Goal: Check status: Check status

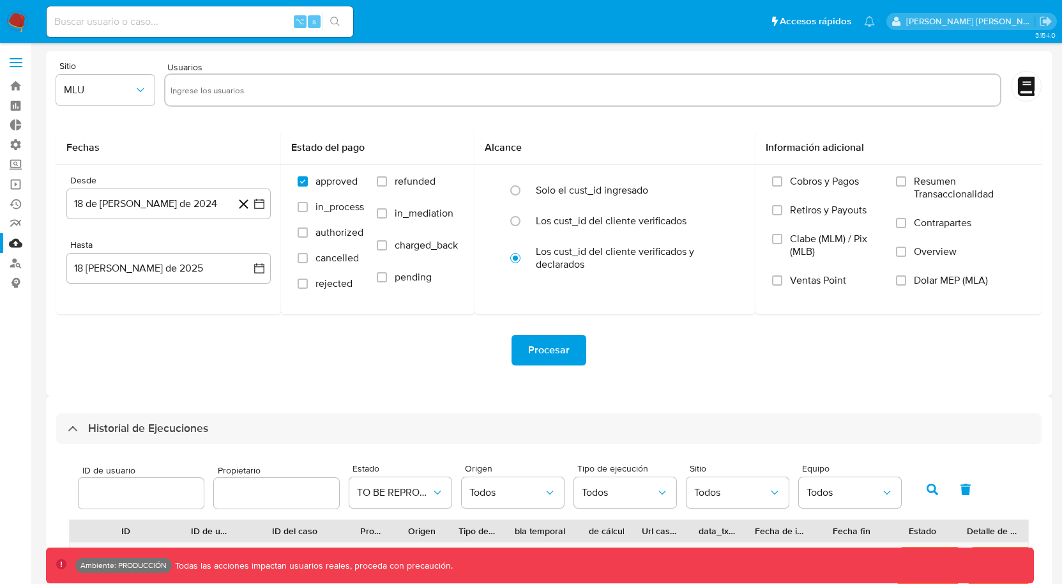
select select "100"
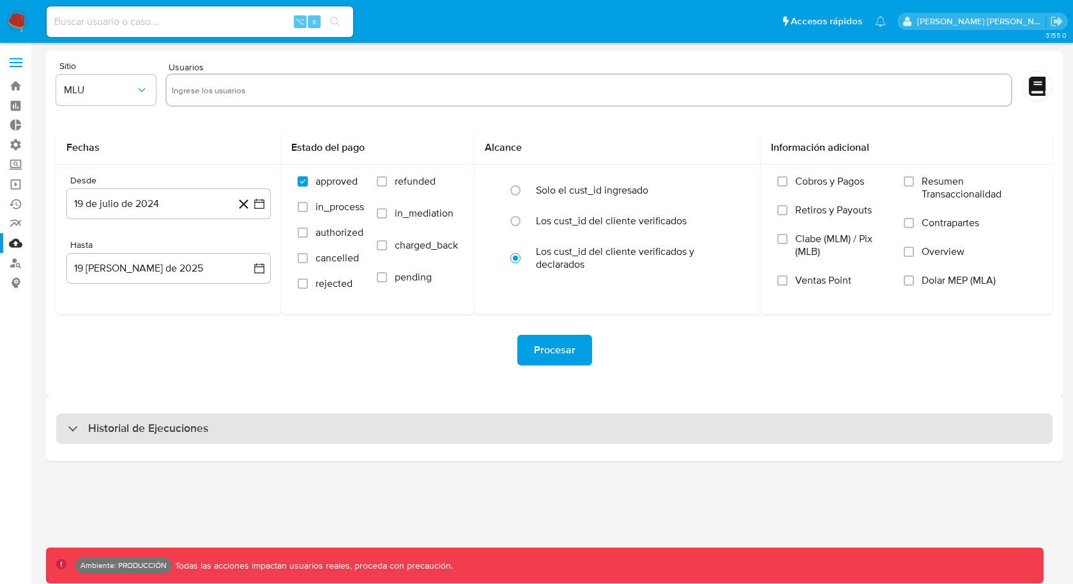
click at [433, 431] on div "Historial de Ejecuciones" at bounding box center [554, 428] width 996 height 31
select select "10"
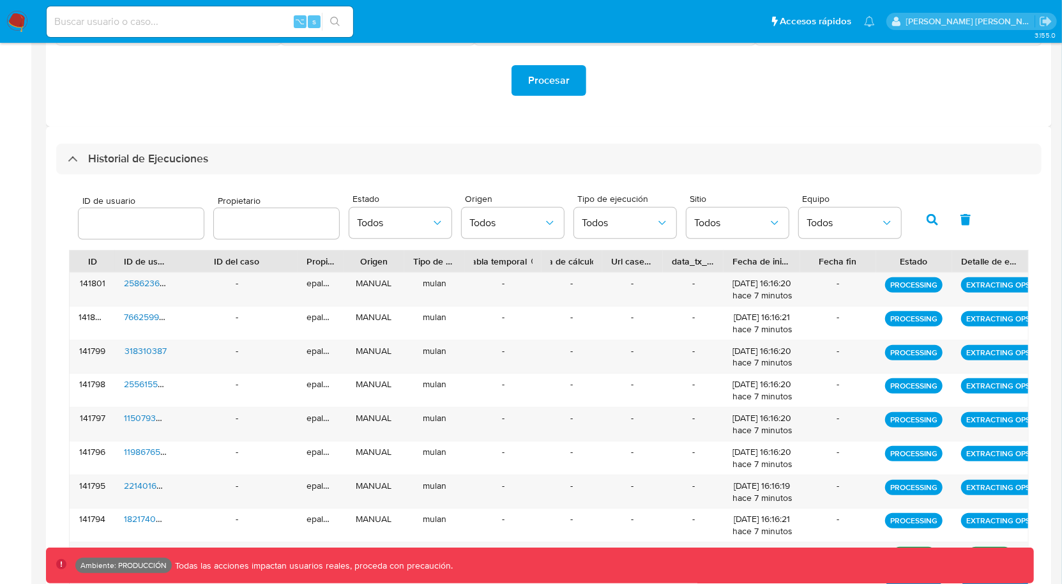
scroll to position [272, 0]
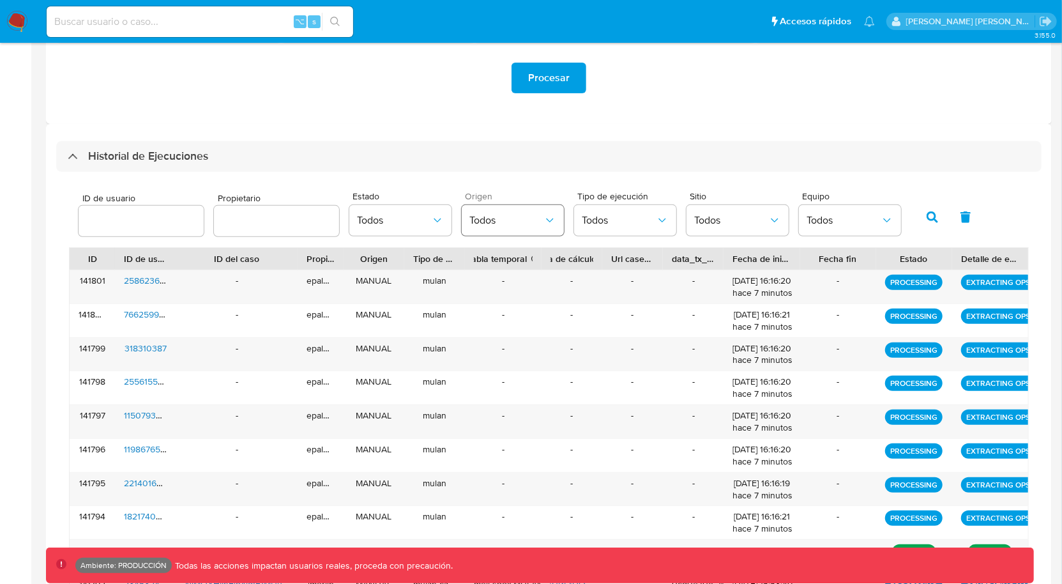
click at [490, 218] on span "Todos" at bounding box center [506, 220] width 74 height 13
click at [372, 218] on span "Todos" at bounding box center [394, 220] width 74 height 13
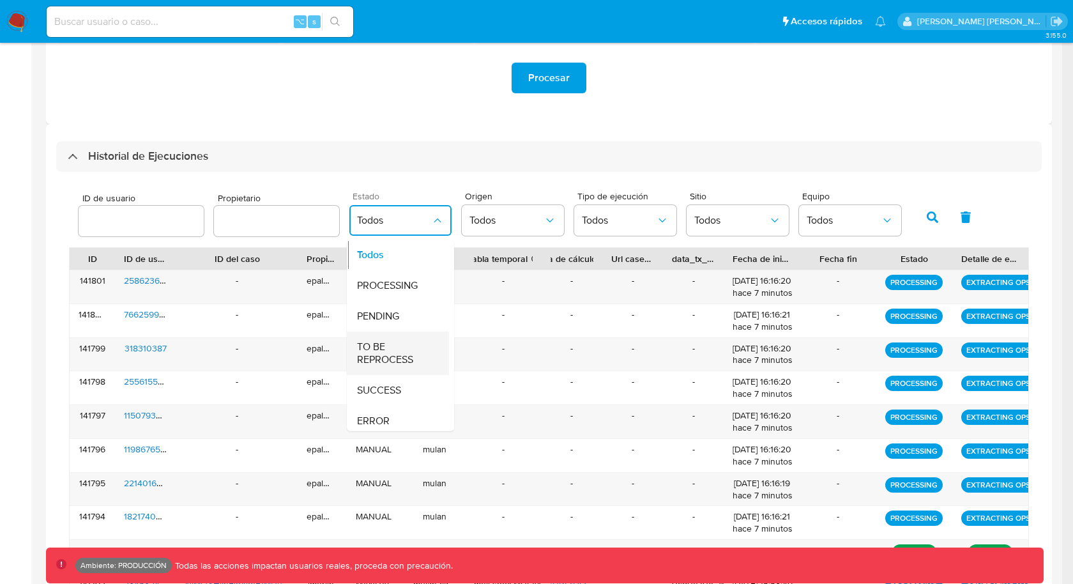
click at [391, 352] on span "TO BE REPROCESS" at bounding box center [394, 353] width 74 height 26
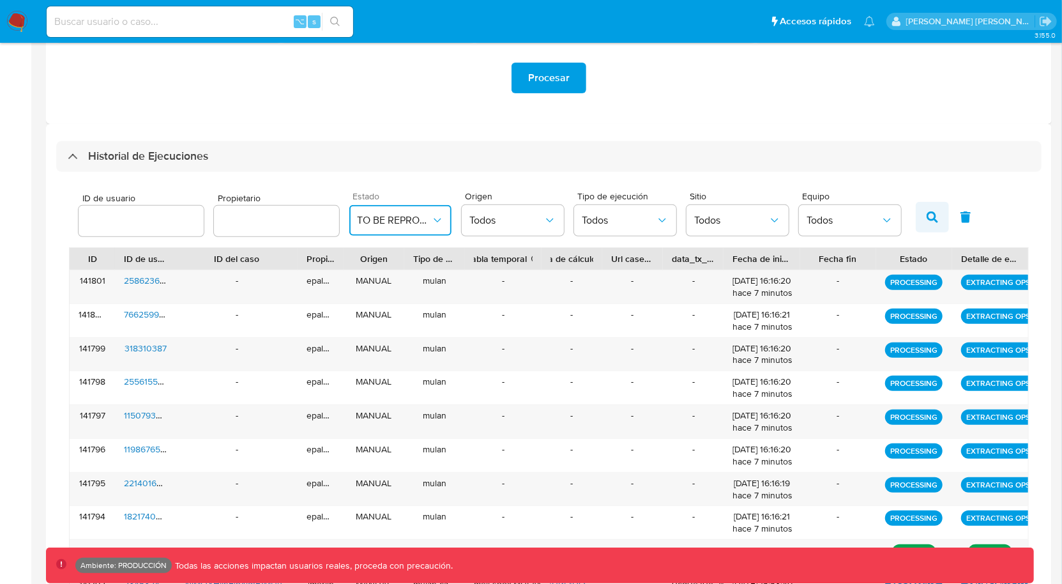
click at [927, 216] on icon "button" at bounding box center [932, 216] width 11 height 11
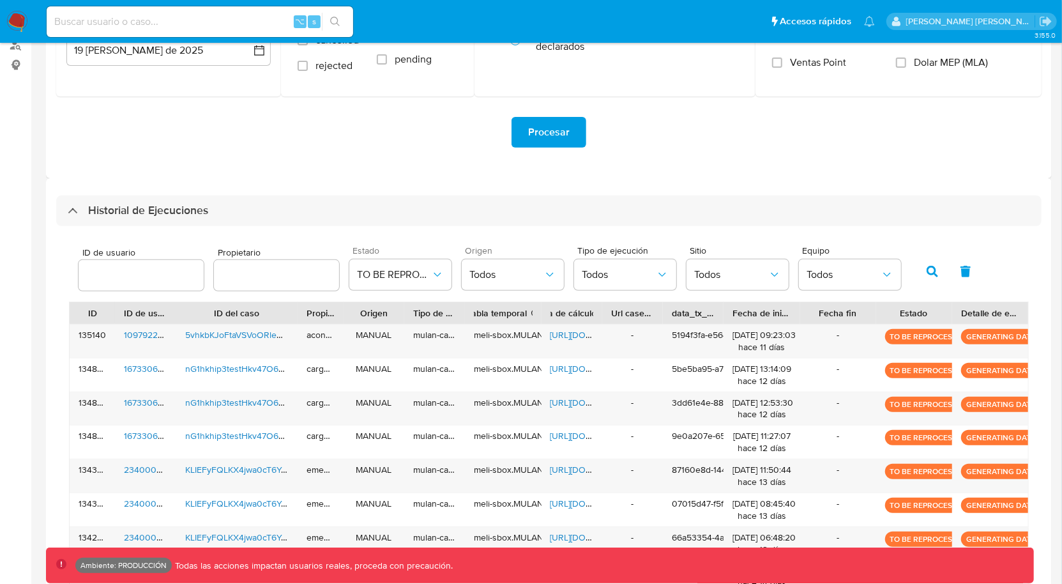
scroll to position [0, 0]
